Goal: Task Accomplishment & Management: Manage account settings

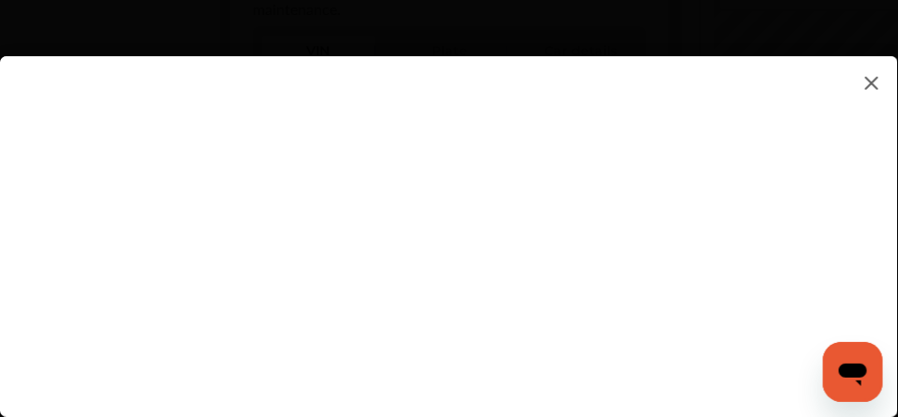
scroll to position [685, 0]
click at [401, 281] on flutter-view at bounding box center [449, 217] width 898 height 323
click at [888, 106] on flutter-view at bounding box center [449, 217] width 898 height 323
click at [888, 156] on flutter-view at bounding box center [449, 217] width 898 height 323
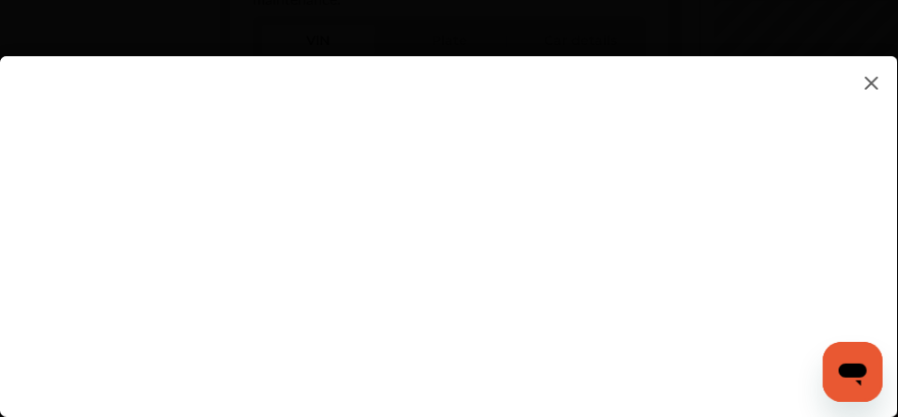
click at [543, 210] on flutter-view at bounding box center [449, 217] width 898 height 323
type input "**********"
click at [855, 255] on flutter-view at bounding box center [449, 217] width 898 height 323
click at [508, 234] on flutter-view at bounding box center [449, 217] width 898 height 323
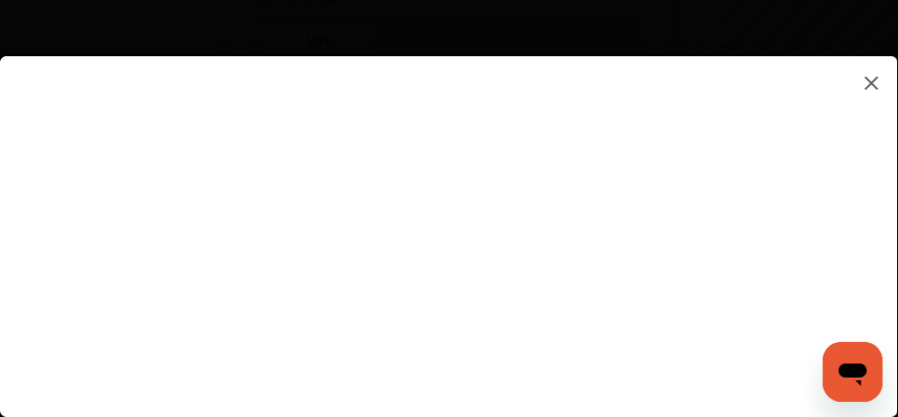
click at [461, 311] on flutter-view at bounding box center [449, 217] width 898 height 323
click at [882, 21] on div at bounding box center [464, 223] width 928 height 447
click at [871, 81] on img at bounding box center [871, 82] width 22 height 23
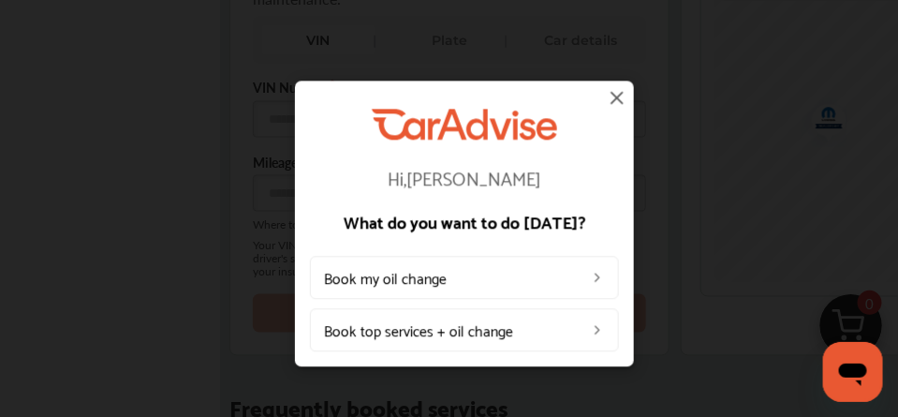
click at [612, 95] on img at bounding box center [617, 97] width 22 height 22
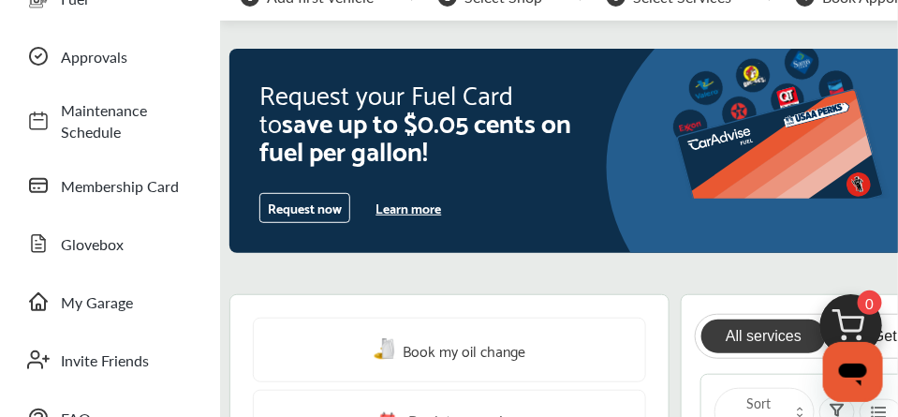
scroll to position [0, 0]
